Goal: Task Accomplishment & Management: Use online tool/utility

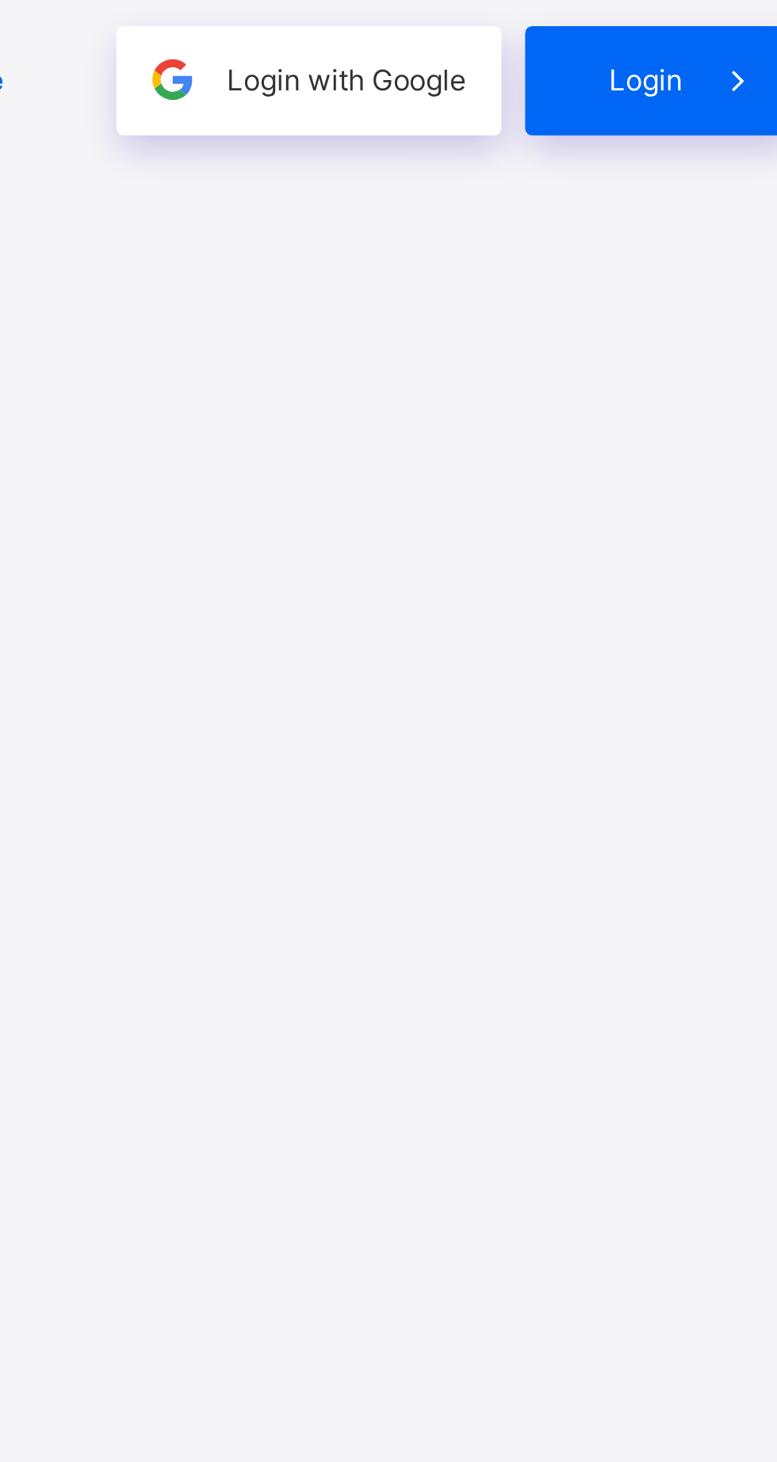
click at [682, 886] on div "Login" at bounding box center [679, 867] width 89 height 36
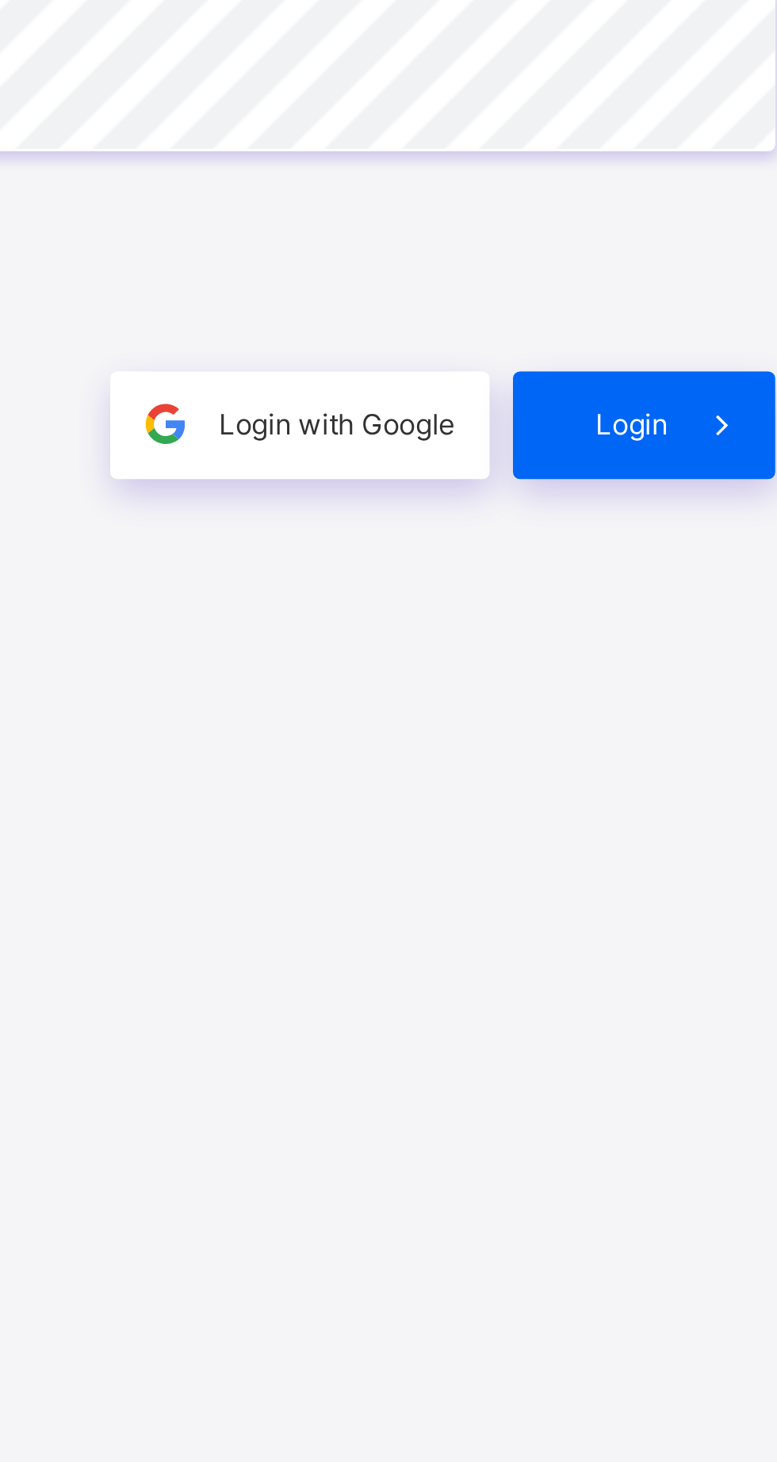
click at [679, 886] on div "Login" at bounding box center [679, 867] width 89 height 36
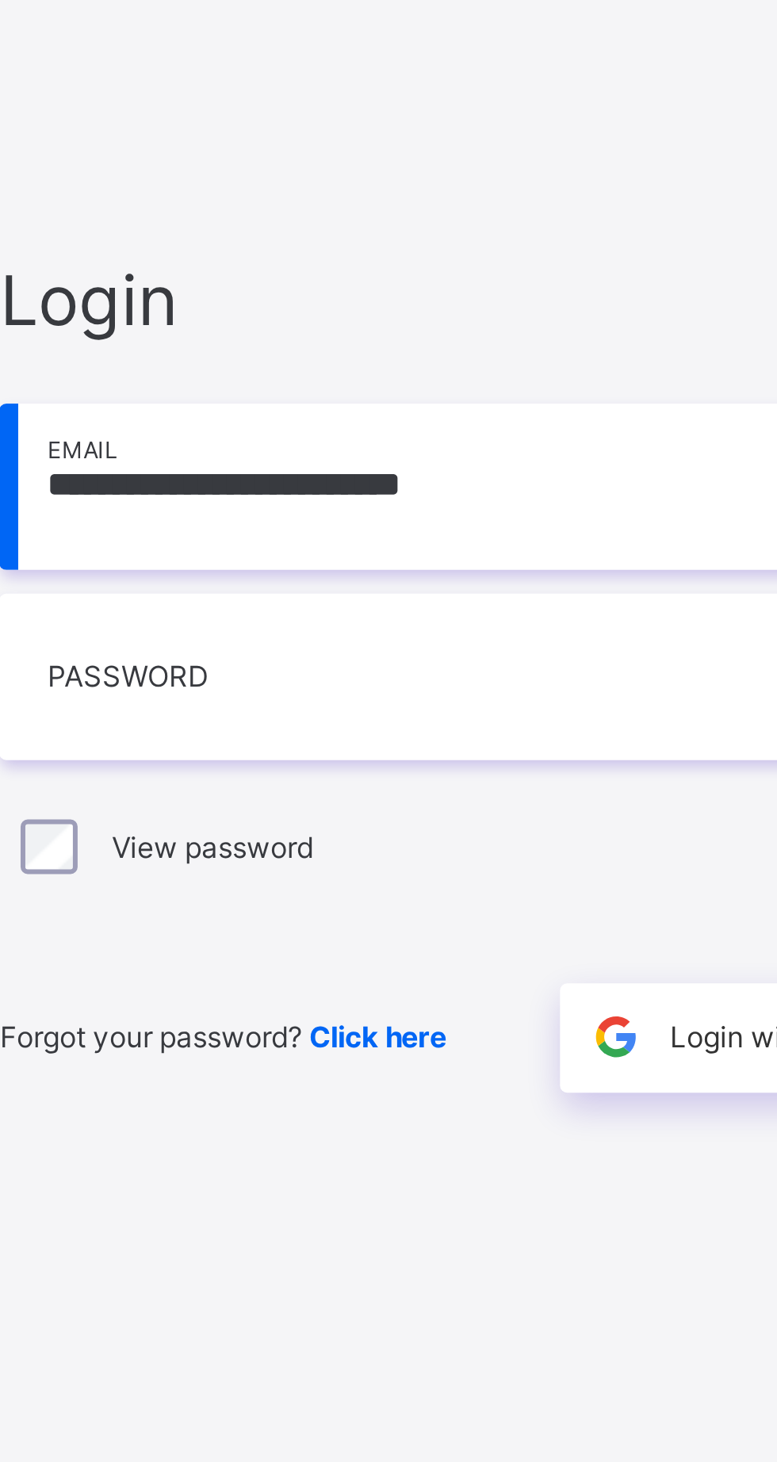
click at [438, 873] on span "Click here" at bounding box center [438, 867] width 46 height 12
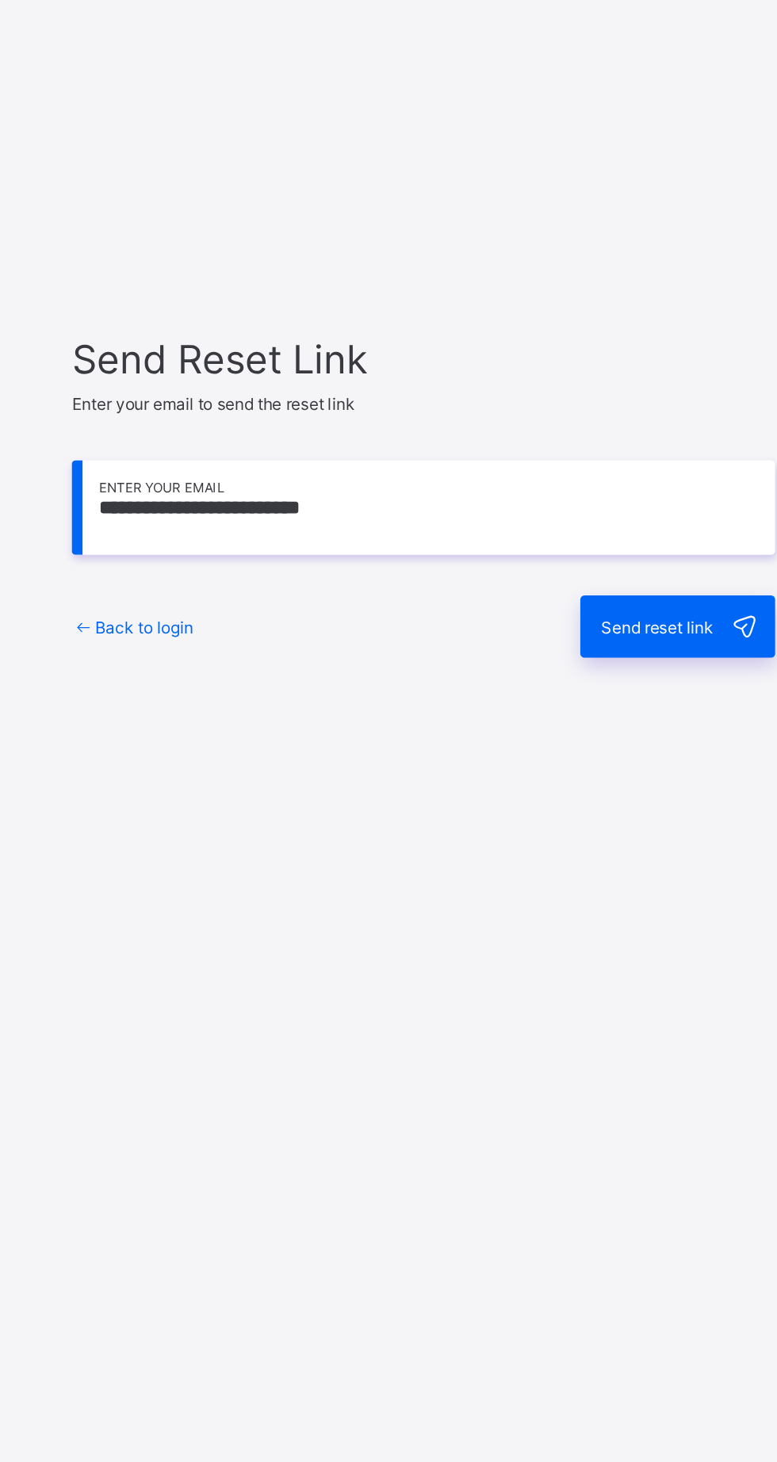
click at [670, 829] on span "Send reset link" at bounding box center [655, 823] width 66 height 12
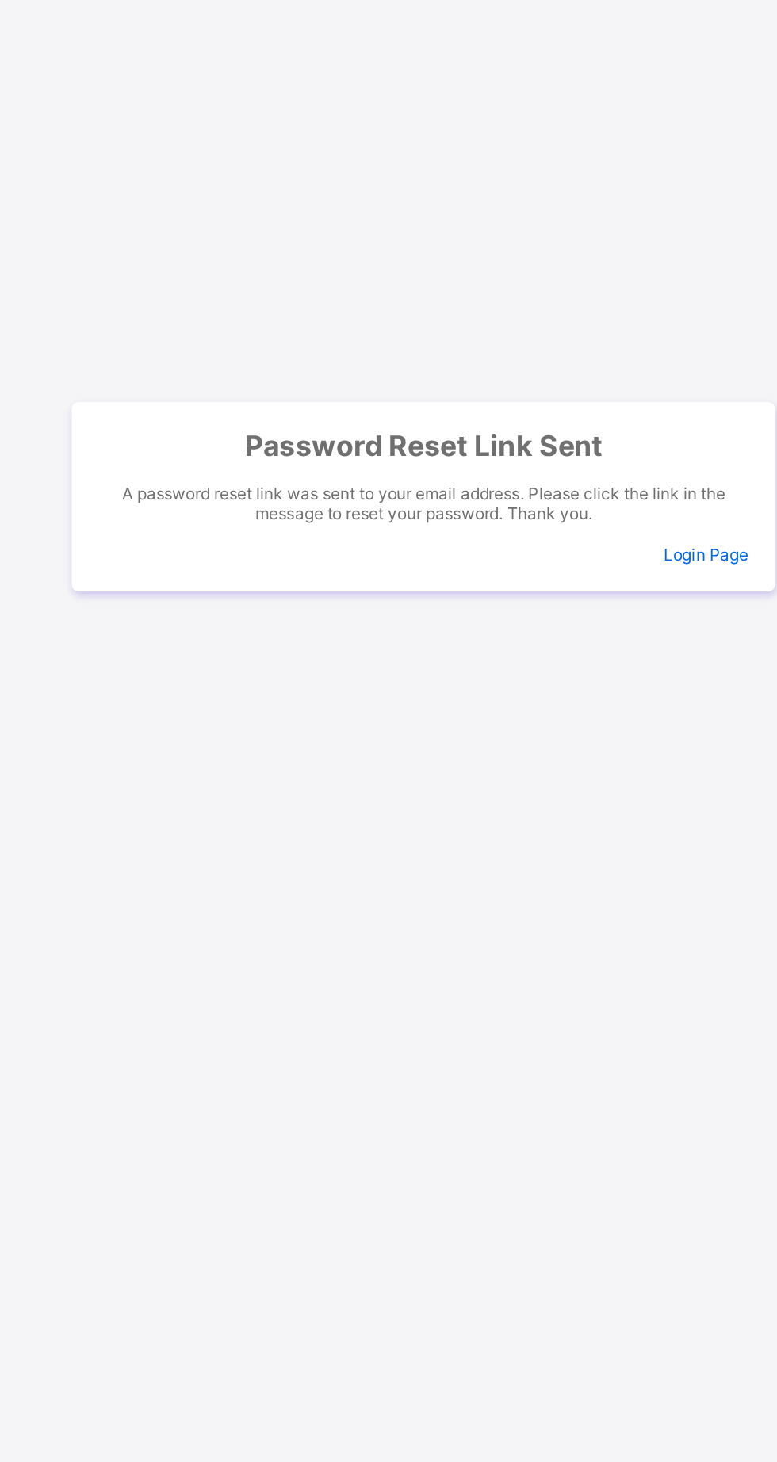
scroll to position [39, 0]
click at [677, 786] on span "Login Page" at bounding box center [683, 780] width 50 height 12
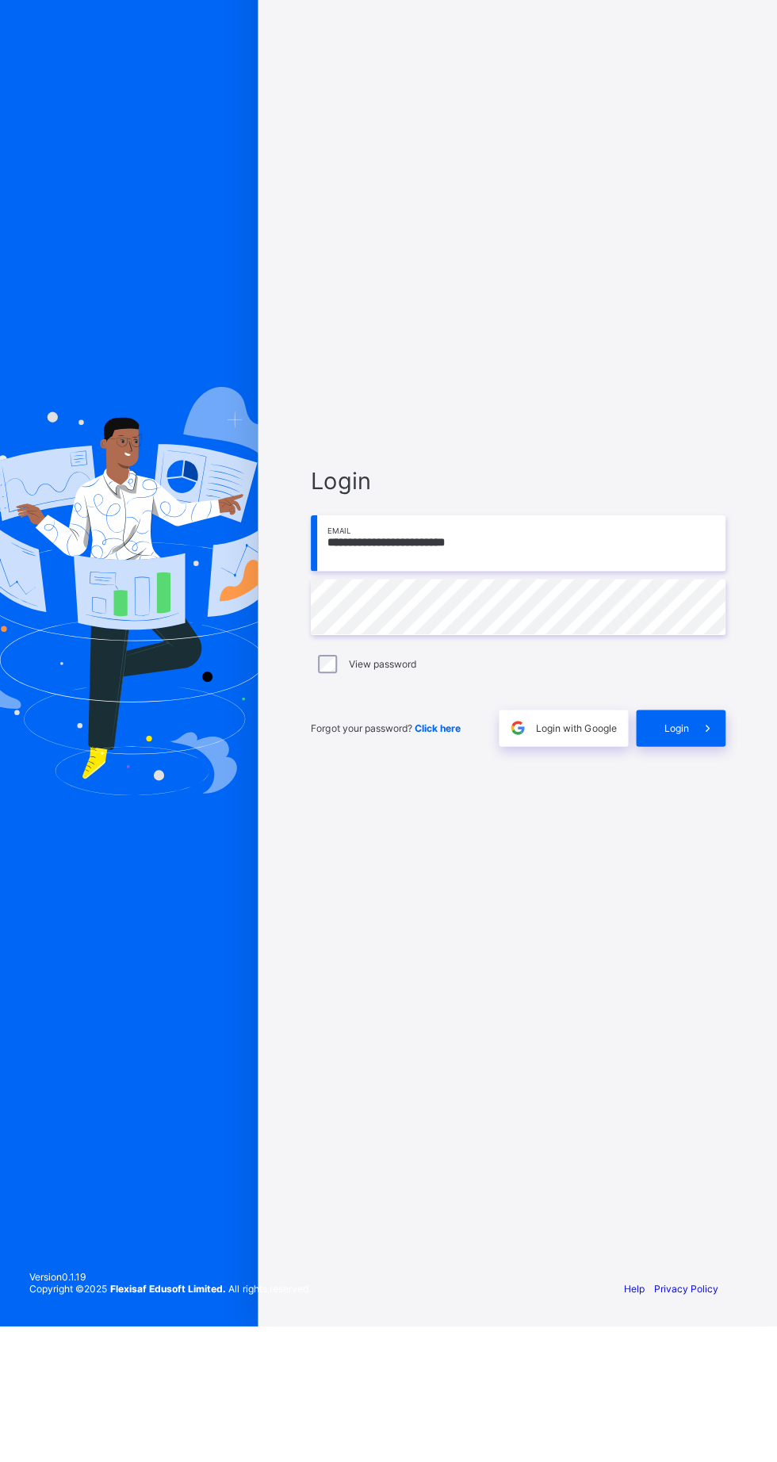
scroll to position [73, 0]
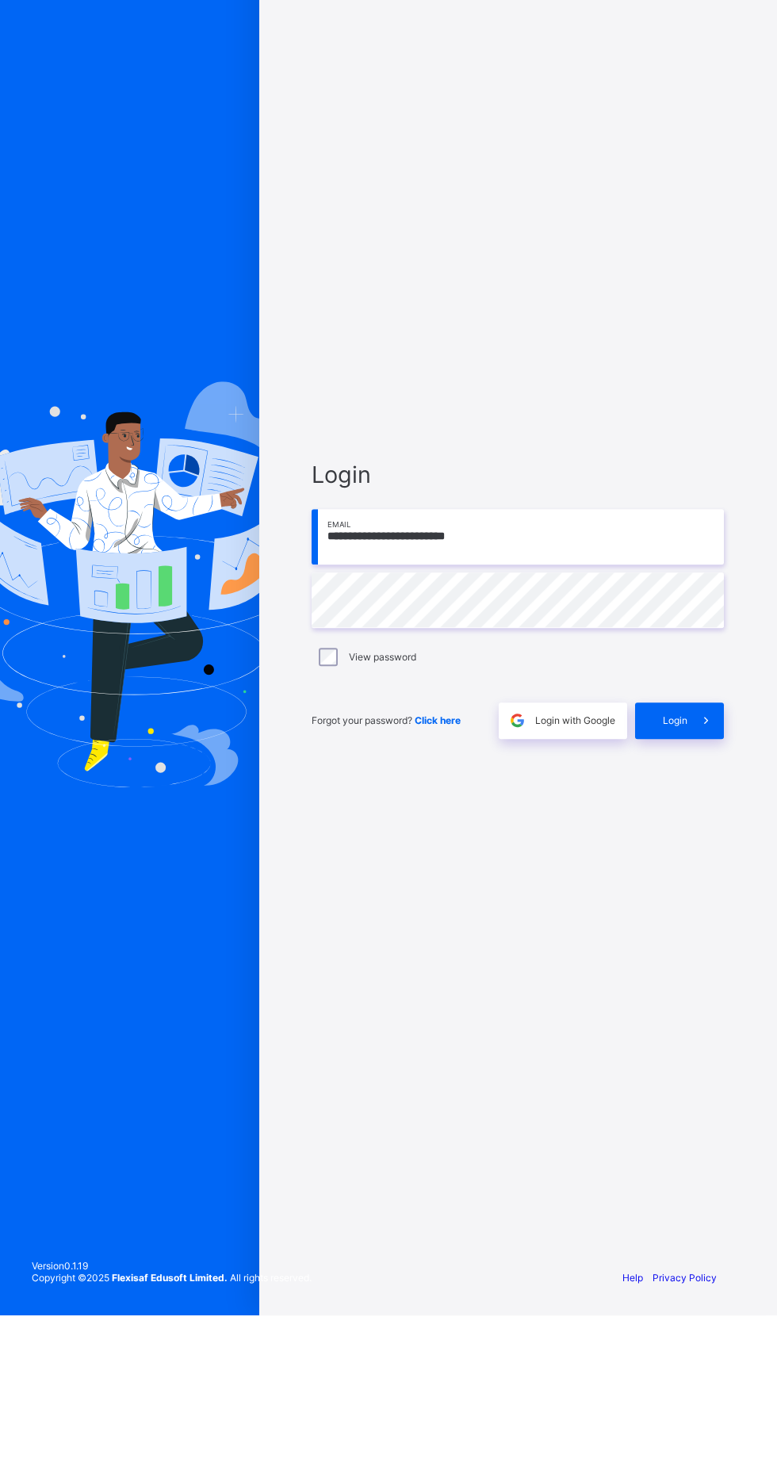
click at [565, 861] on span "Login with Google" at bounding box center [575, 867] width 80 height 12
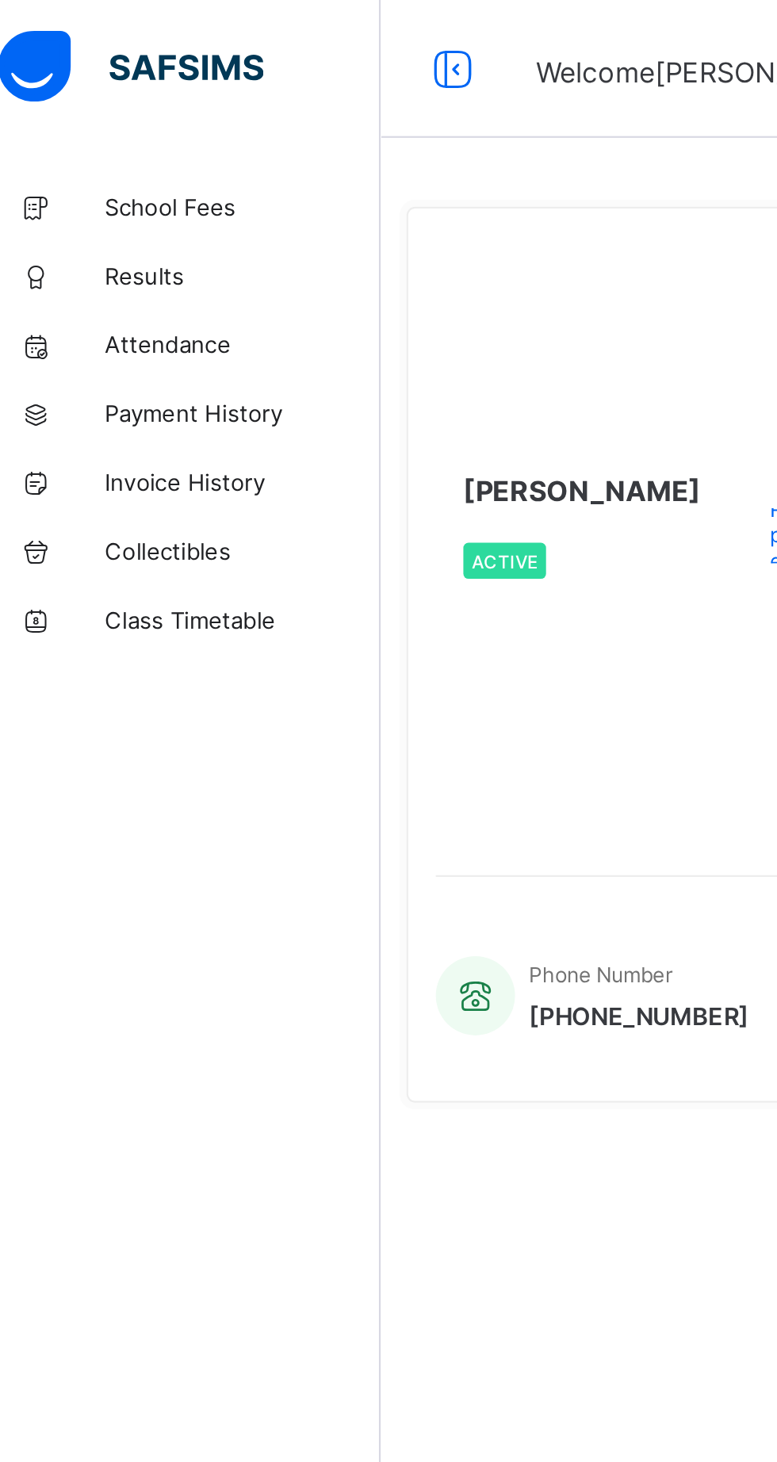
click at [79, 130] on span "Results" at bounding box center [126, 127] width 127 height 13
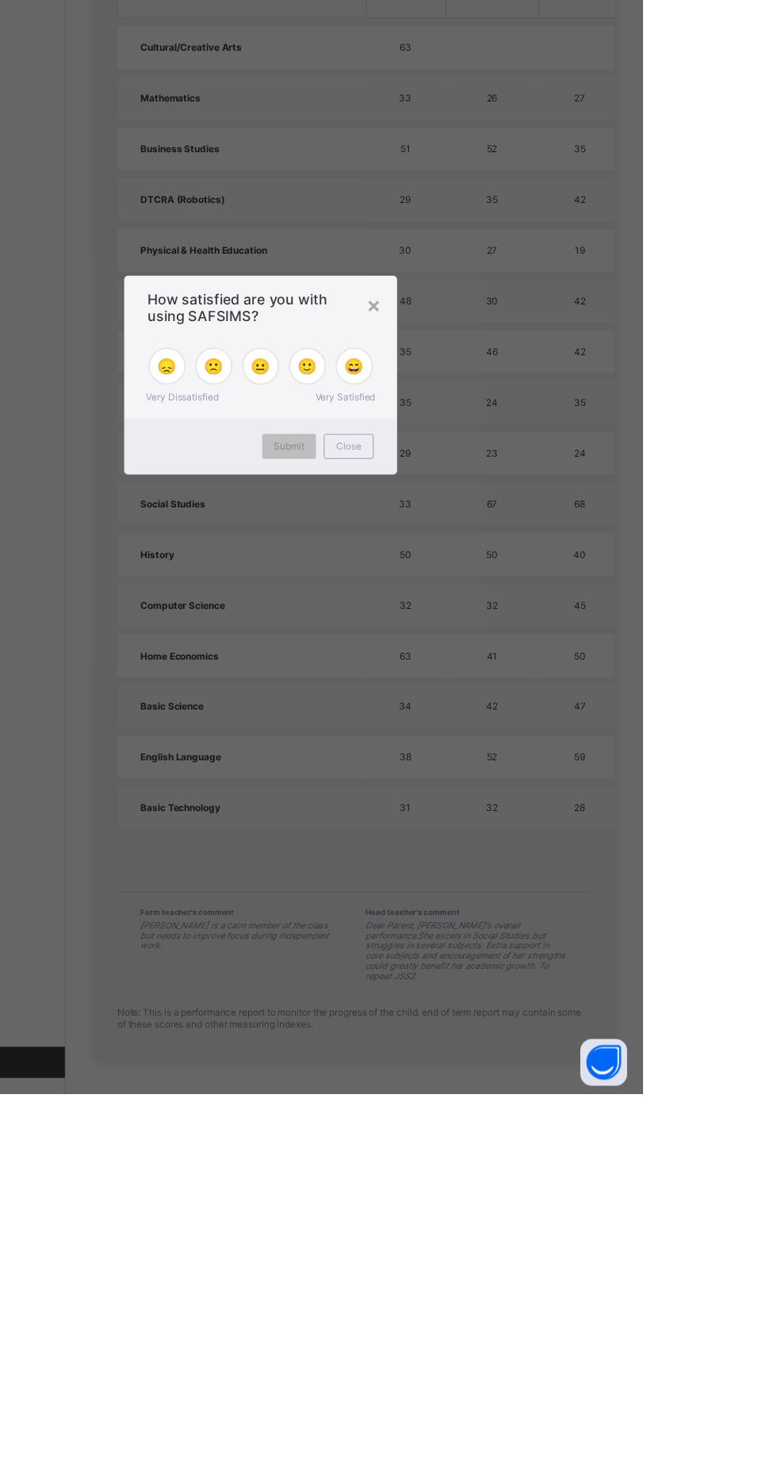
scroll to position [663, 0]
click at [660, 1370] on div "× How satisfied are you with using SAFSIMS? 😞 🙁 😐 🙂 😄 Very Dissatisfied Very Sa…" at bounding box center [388, 731] width 777 height 1462
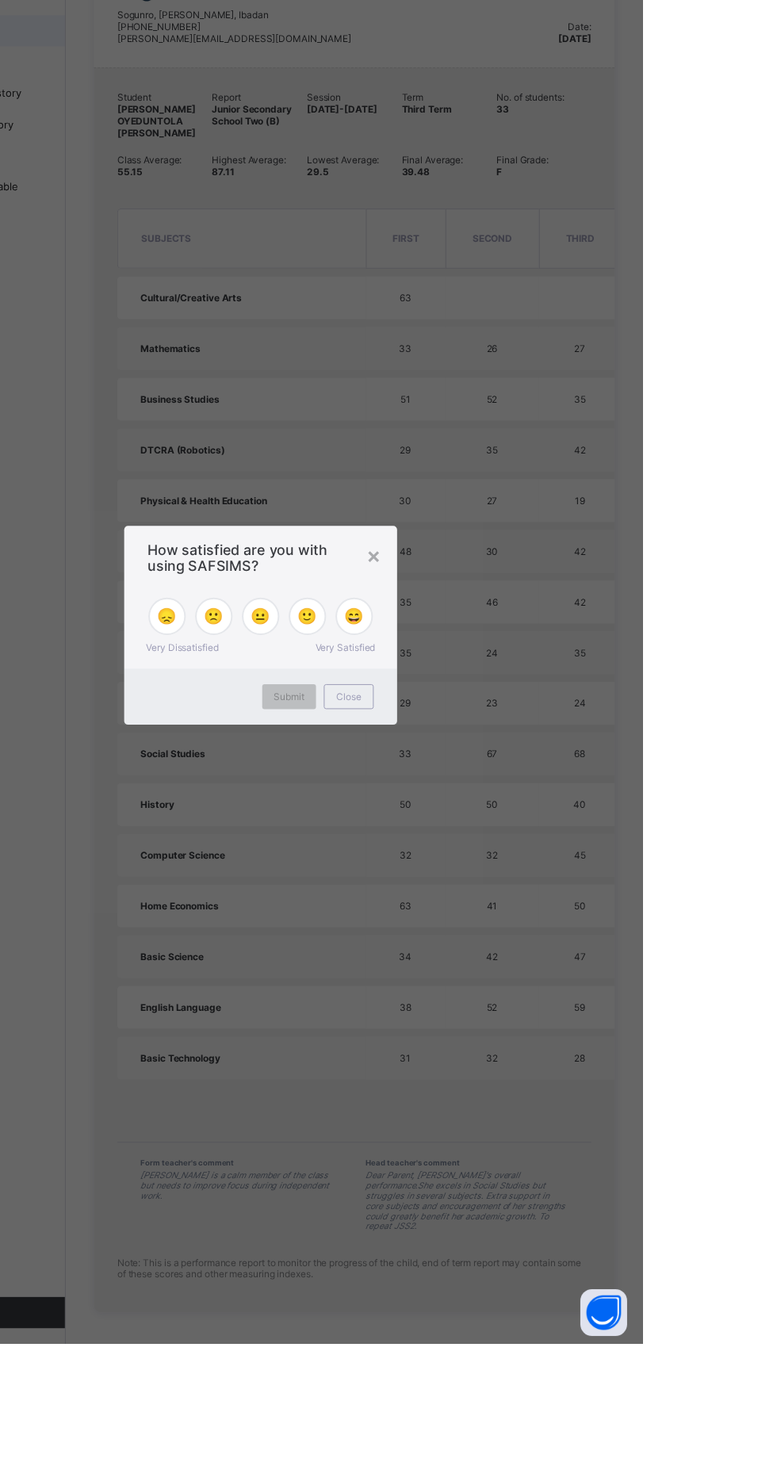
scroll to position [689, 0]
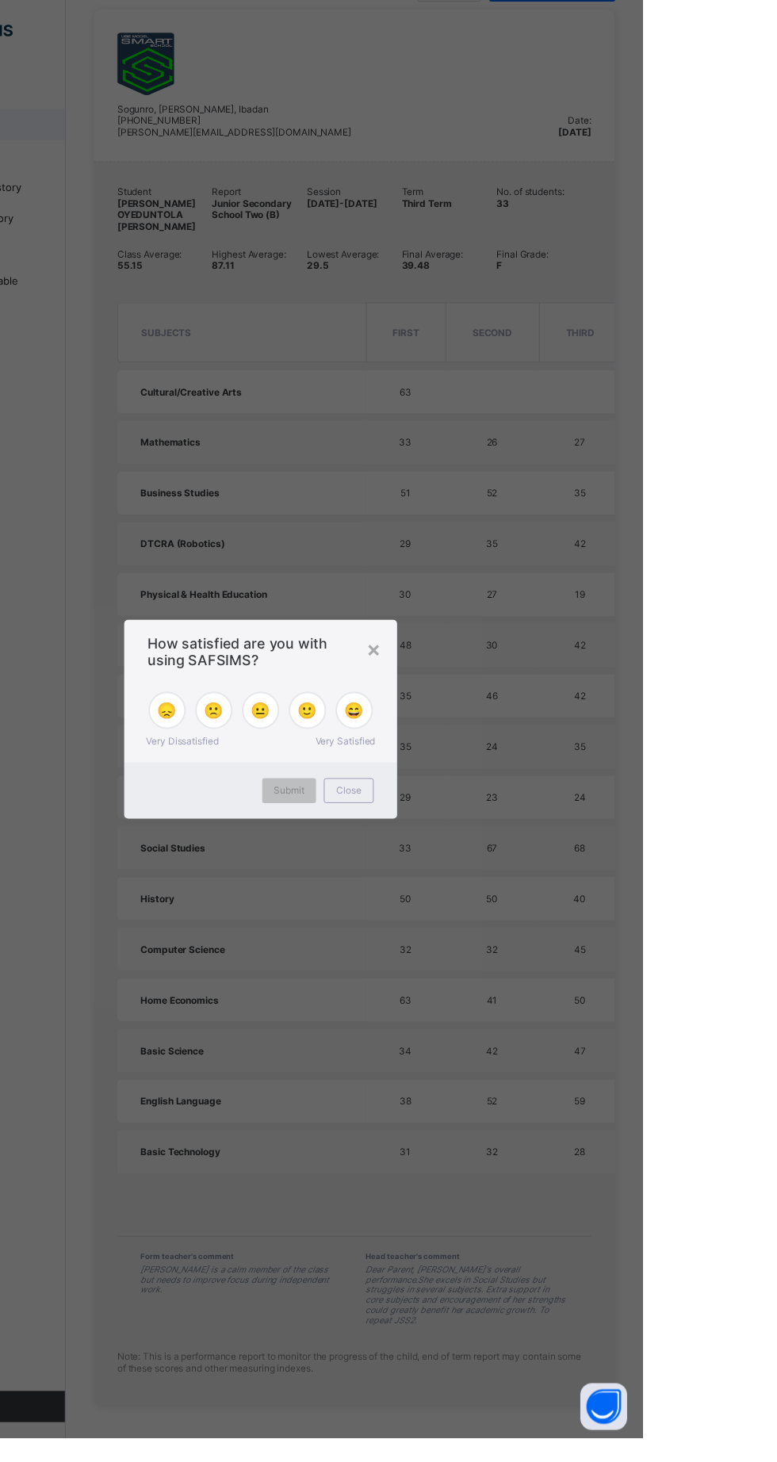
click at [511, 673] on div "×" at bounding box center [503, 659] width 15 height 27
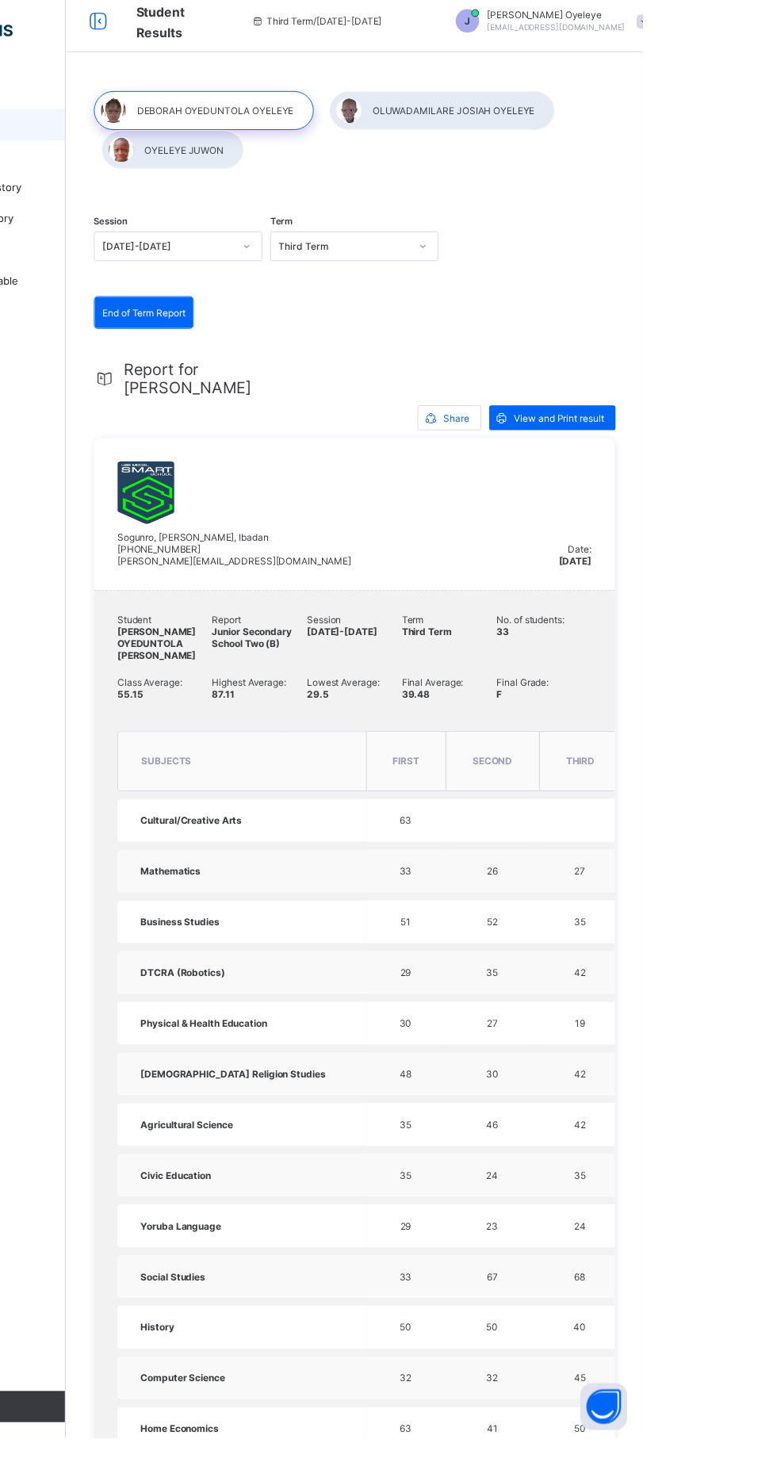
scroll to position [0, 0]
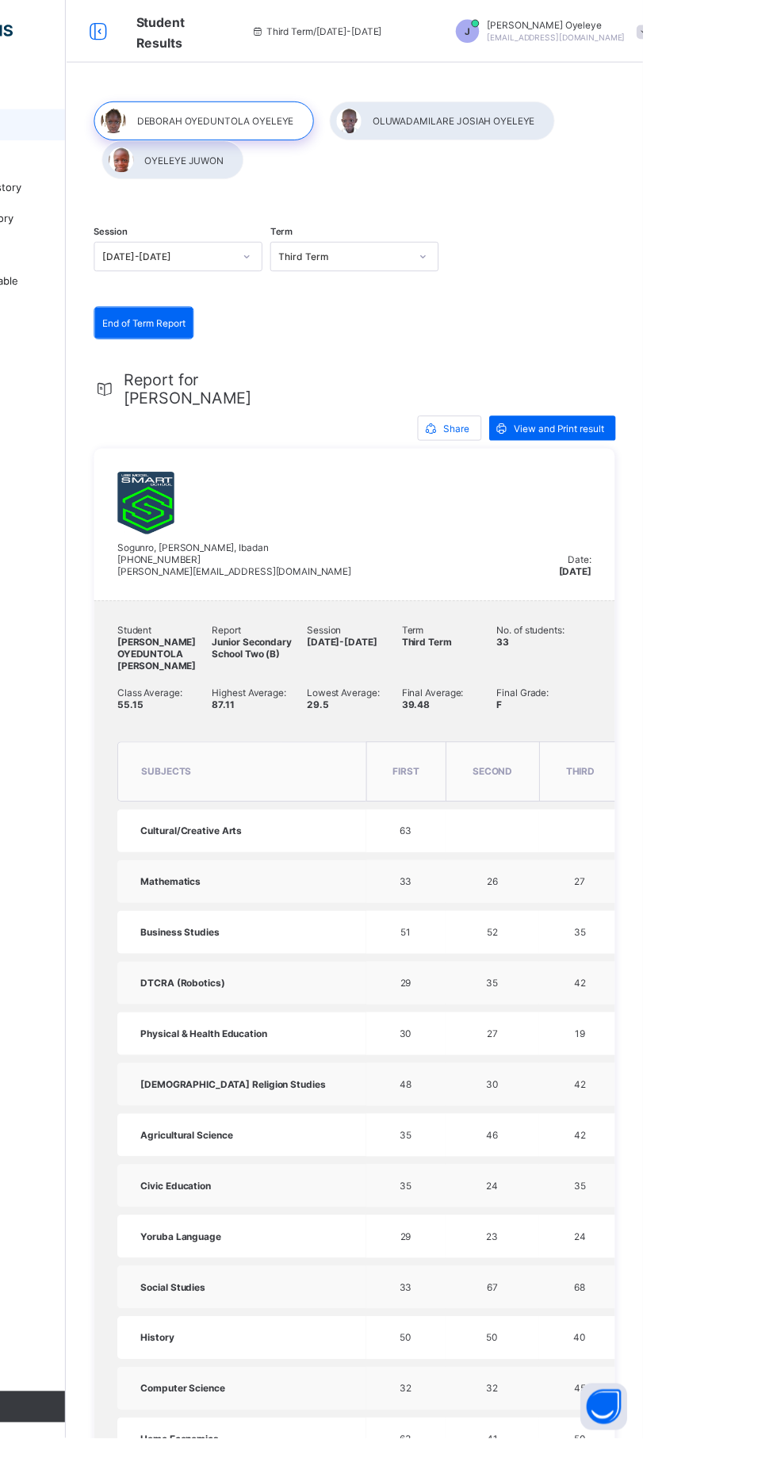
click at [706, 442] on div "View and Print result" at bounding box center [685, 435] width 128 height 25
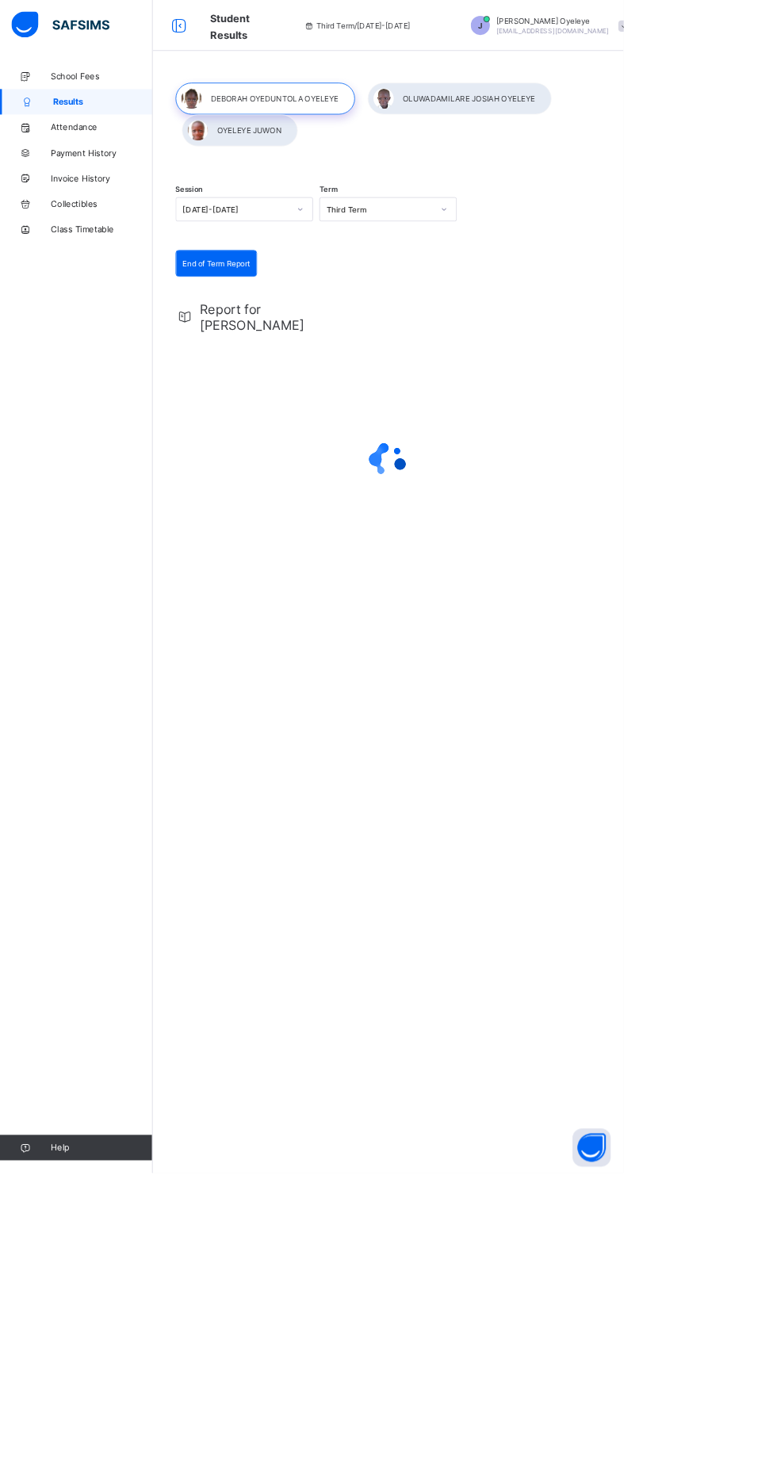
click at [547, 123] on div at bounding box center [572, 123] width 229 height 40
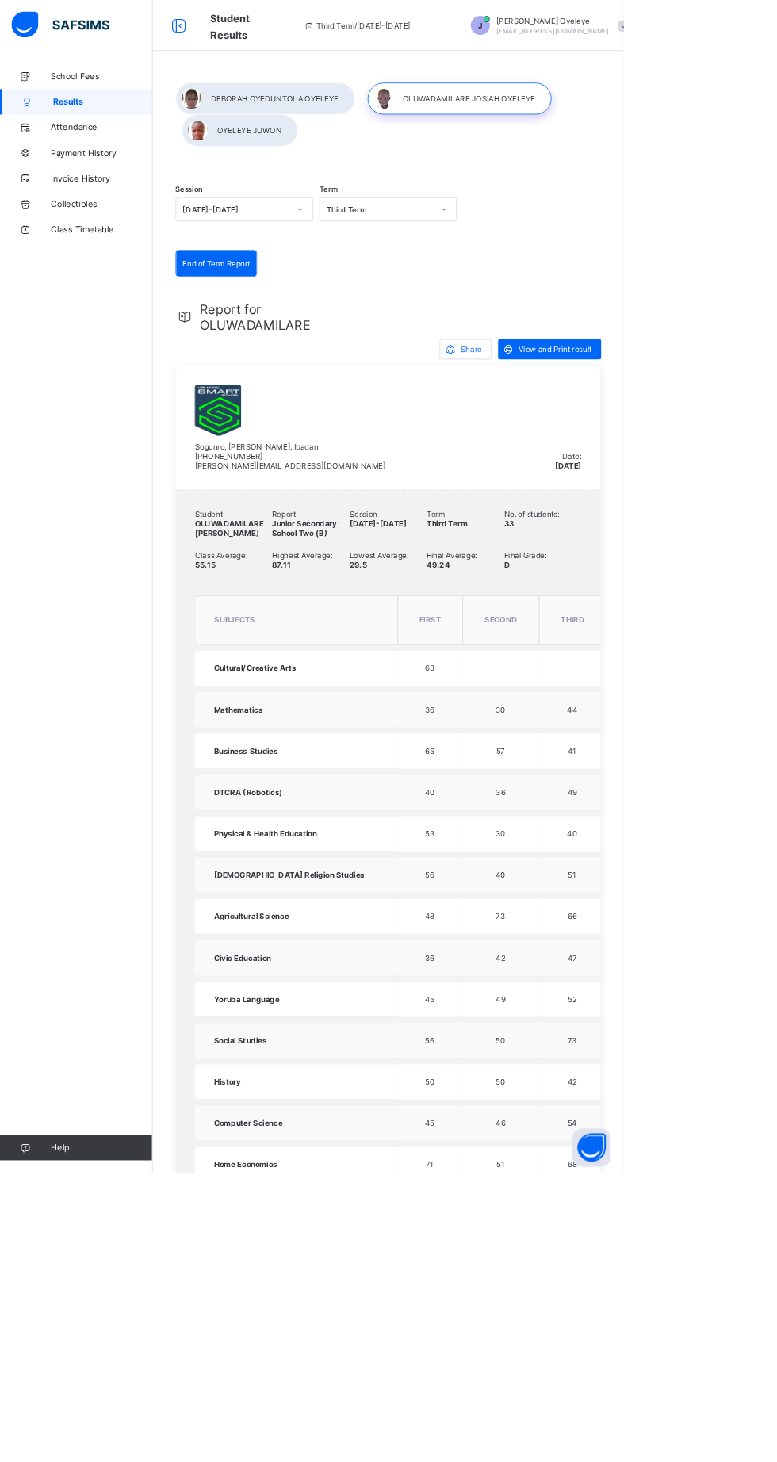
click at [678, 430] on span "View and Print result" at bounding box center [691, 436] width 91 height 12
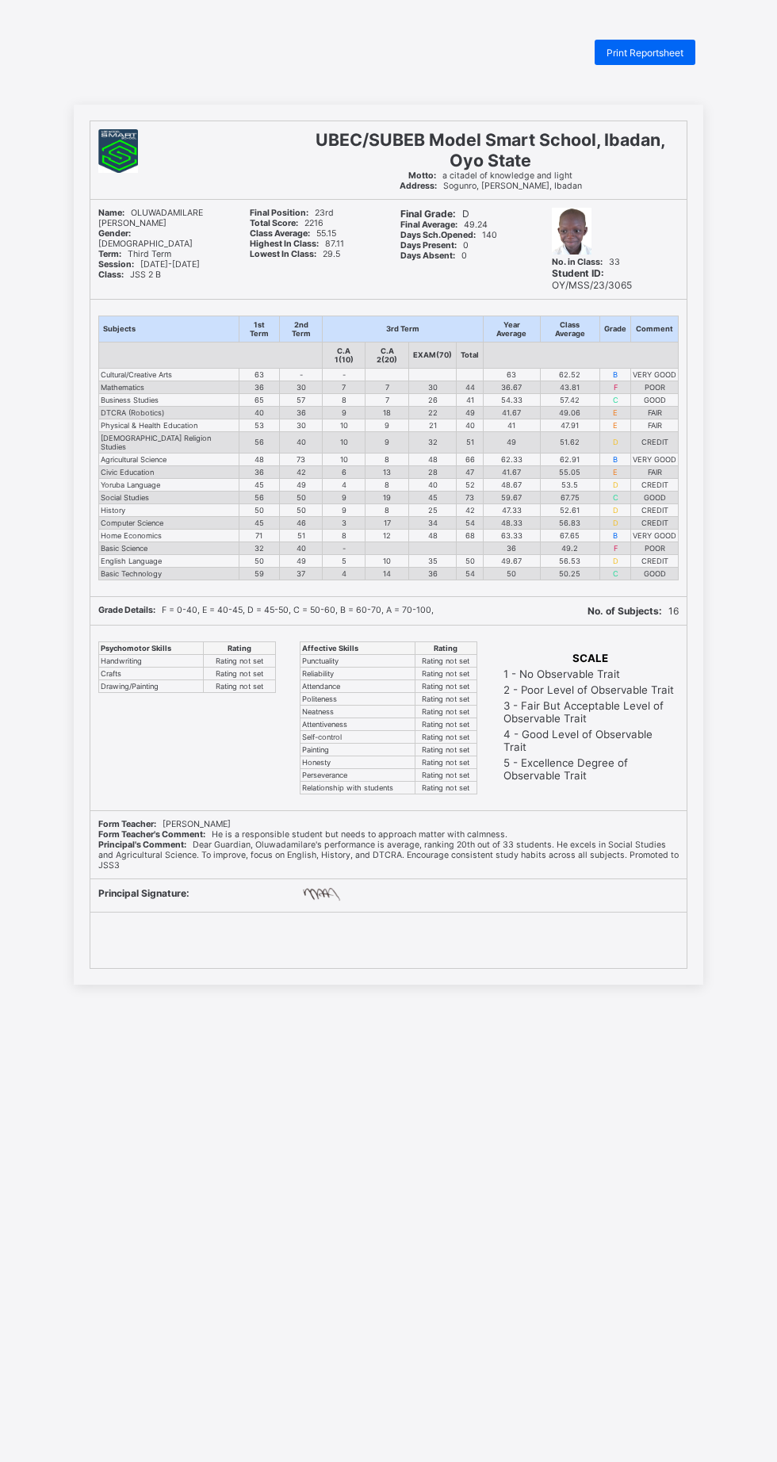
click at [667, 43] on div "Print Reportsheet" at bounding box center [645, 52] width 101 height 25
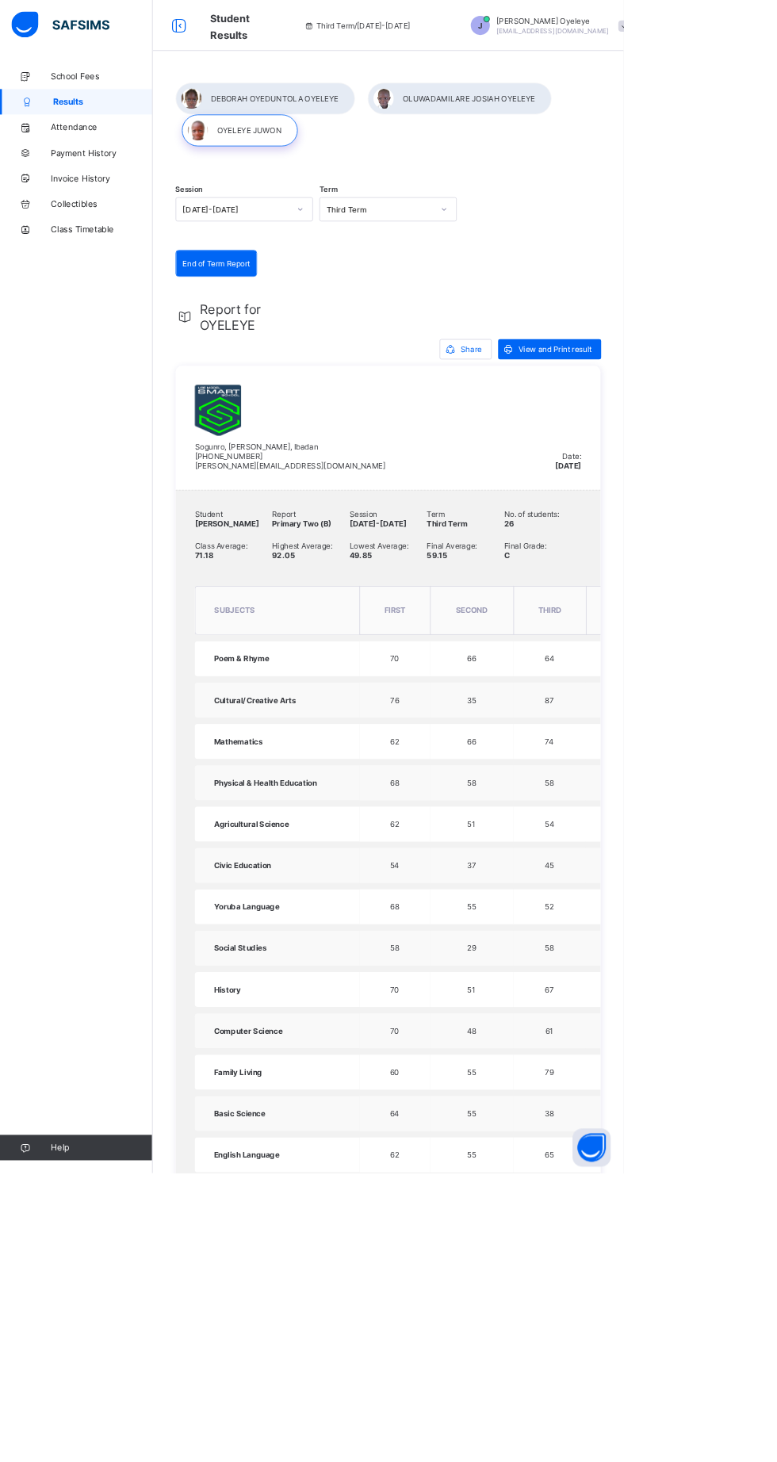
click at [701, 436] on span "View and Print result" at bounding box center [691, 436] width 91 height 12
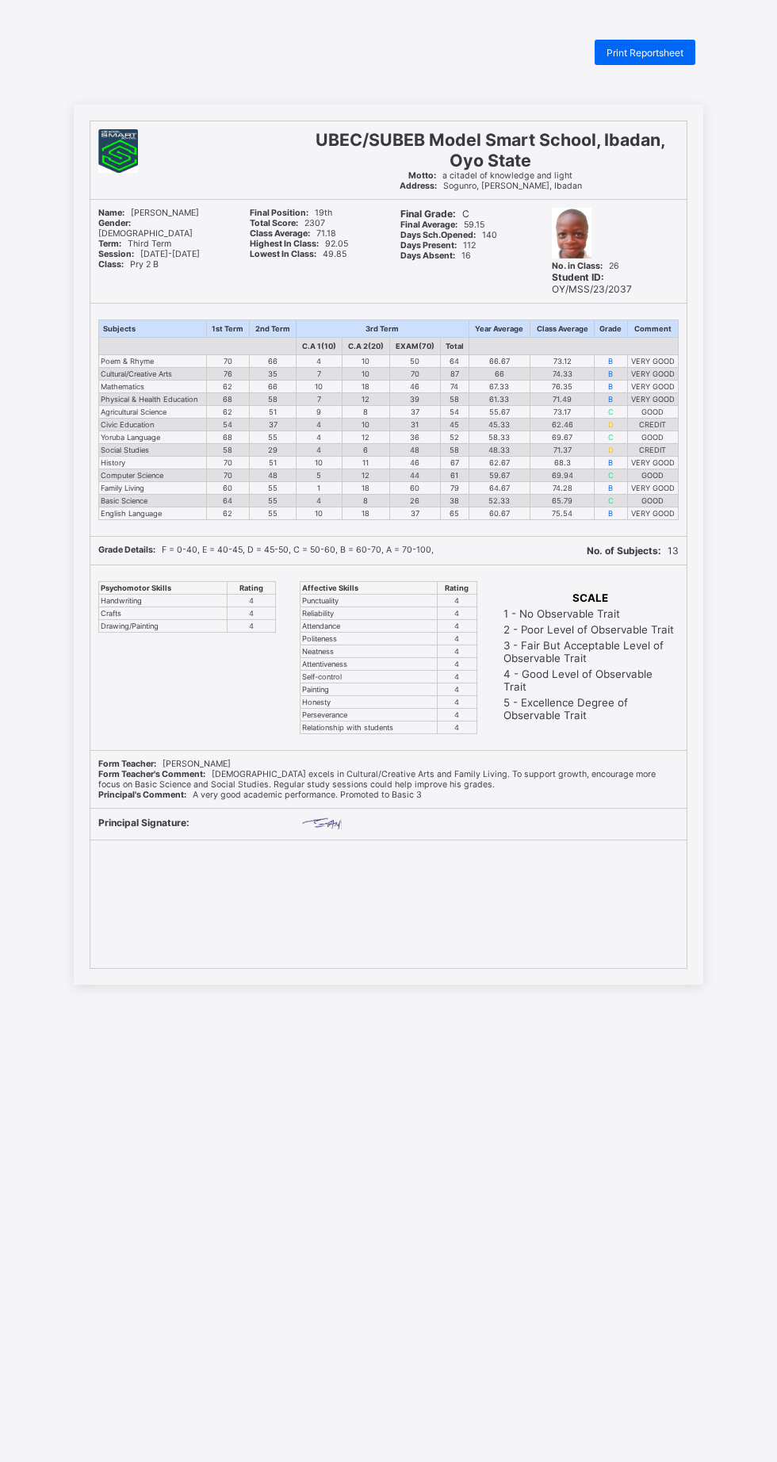
click at [650, 50] on span "Print Reportsheet" at bounding box center [645, 53] width 77 height 12
